Goal: Information Seeking & Learning: Learn about a topic

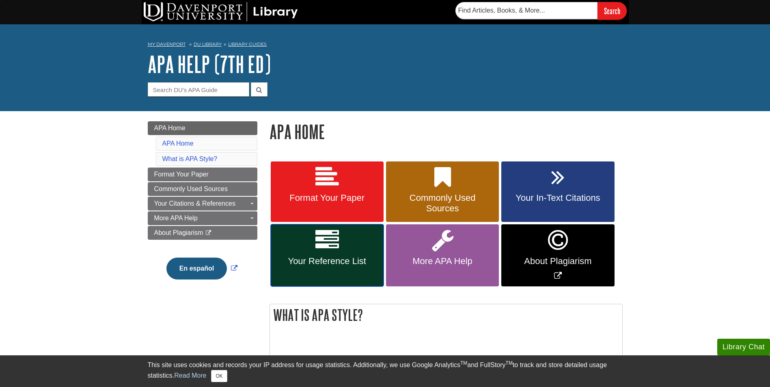
click at [328, 244] on icon at bounding box center [327, 241] width 24 height 24
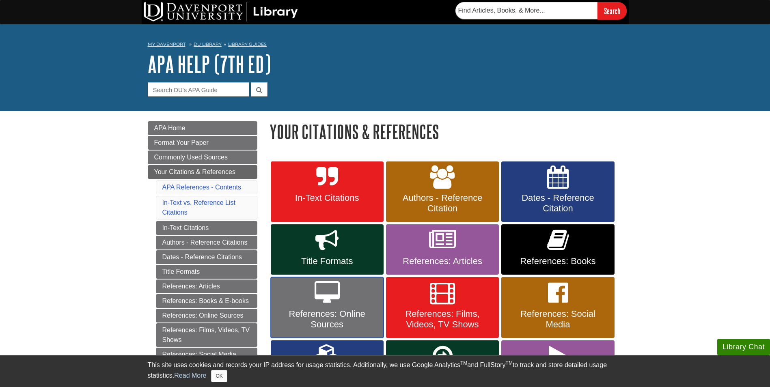
click at [350, 312] on span "References: Online Sources" at bounding box center [327, 319] width 101 height 21
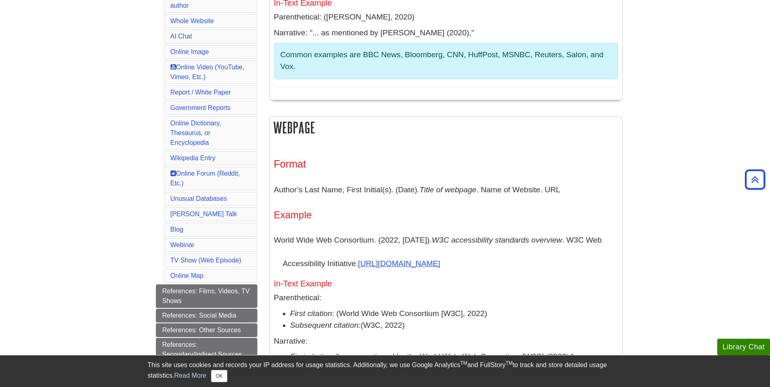
scroll to position [244, 0]
